Goal: Information Seeking & Learning: Learn about a topic

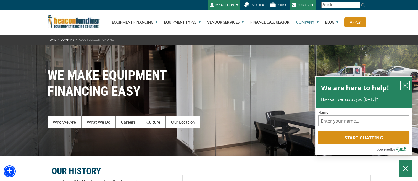
click at [404, 84] on icon "close chatbox" at bounding box center [406, 86] width 6 height 6
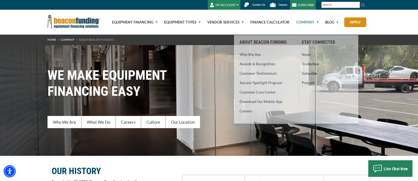
click at [281, 4] on span "Careers" at bounding box center [283, 5] width 9 height 4
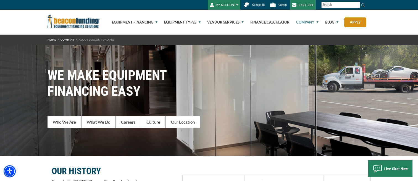
drag, startPoint x: 176, startPoint y: 41, endPoint x: 175, endPoint y: 45, distance: 4.7
click at [277, 5] on link "Careers" at bounding box center [279, 5] width 22 height 10
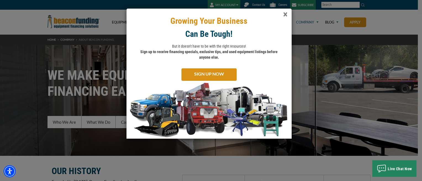
click at [285, 14] on span "×" at bounding box center [285, 14] width 4 height 11
